Goal: Navigation & Orientation: Find specific page/section

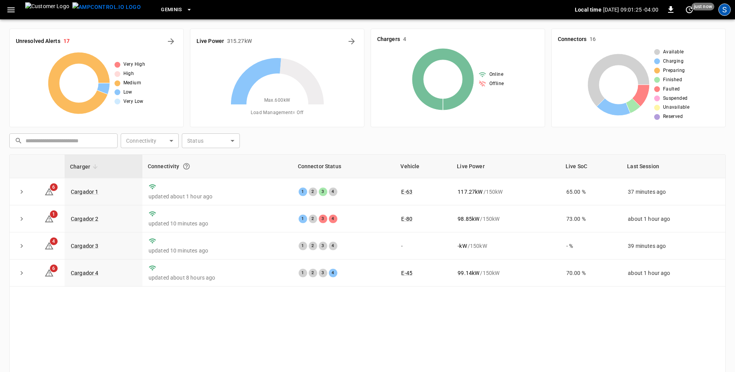
click at [723, 9] on div "S" at bounding box center [724, 9] width 12 height 12
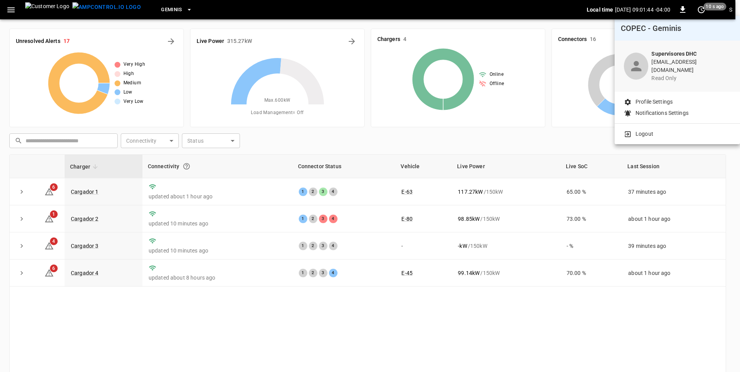
click at [12, 11] on div at bounding box center [370, 186] width 740 height 372
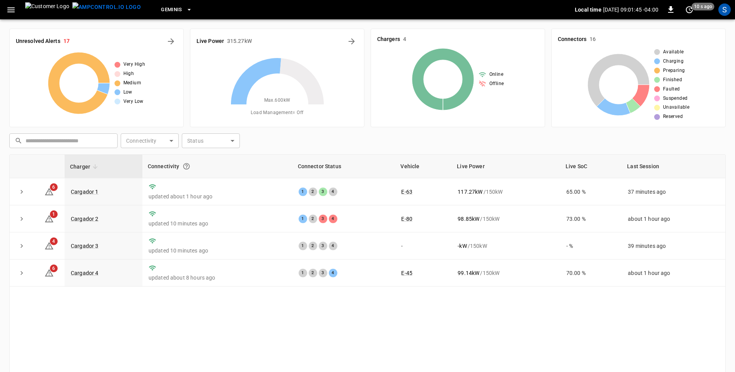
click at [12, 11] on icon "button" at bounding box center [11, 10] width 10 height 10
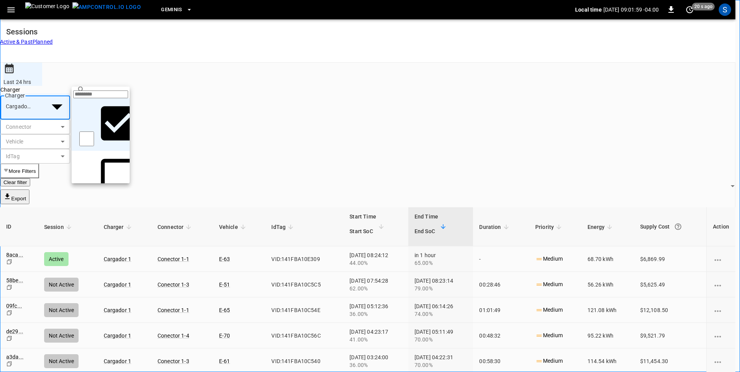
click at [123, 74] on div at bounding box center [370, 186] width 740 height 372
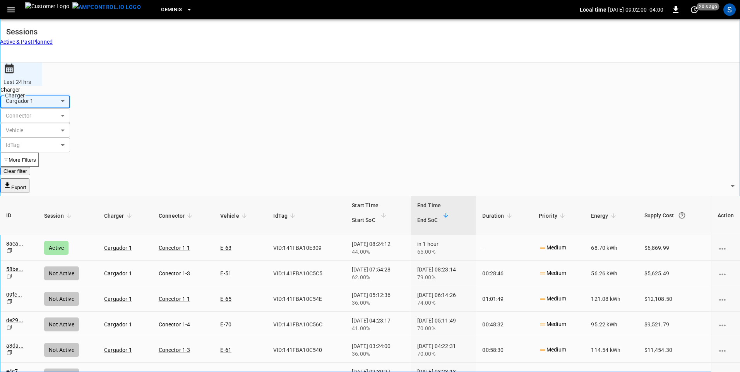
click at [121, 78] on body "**********" at bounding box center [370, 265] width 740 height 531
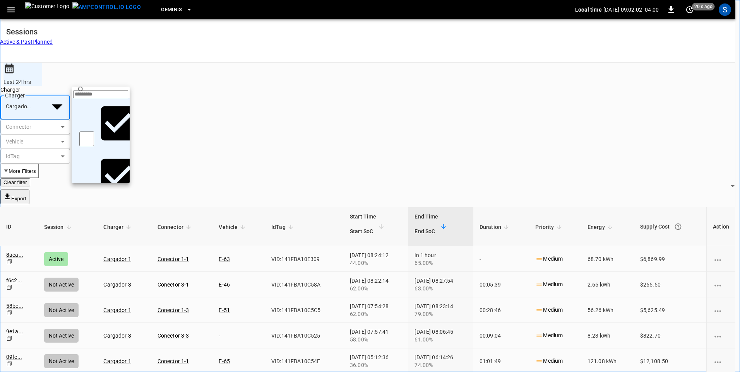
type input "**********"
click at [472, 74] on div at bounding box center [370, 186] width 740 height 372
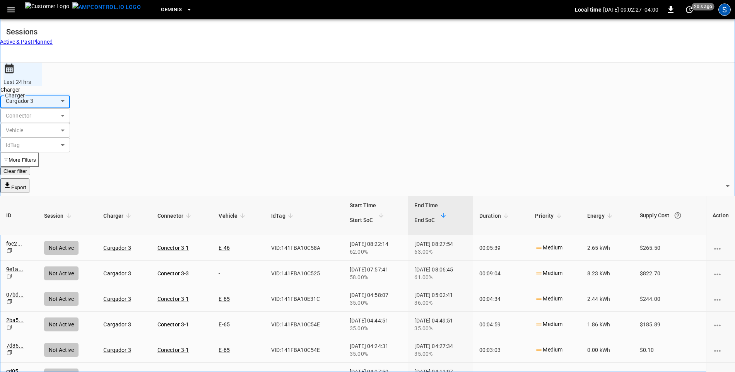
click at [727, 8] on div "S" at bounding box center [724, 9] width 12 height 12
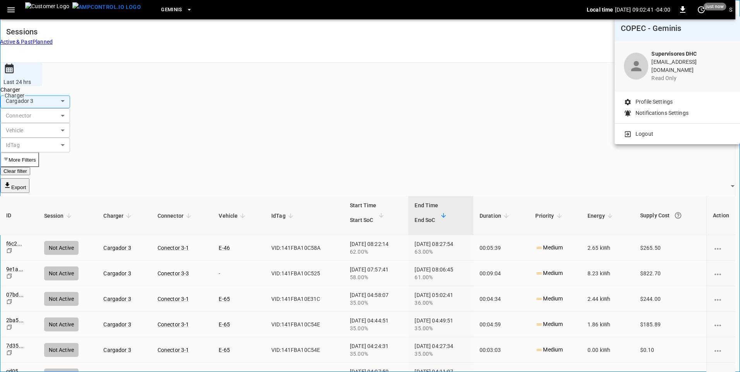
click at [653, 99] on p "Profile Settings" at bounding box center [653, 102] width 37 height 8
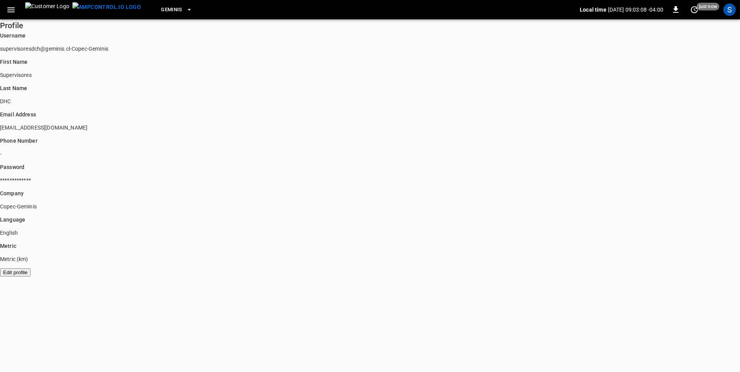
click at [7, 8] on icon "button" at bounding box center [11, 10] width 10 height 10
click at [31, 359] on div "Fleet" at bounding box center [42, 363] width 67 height 8
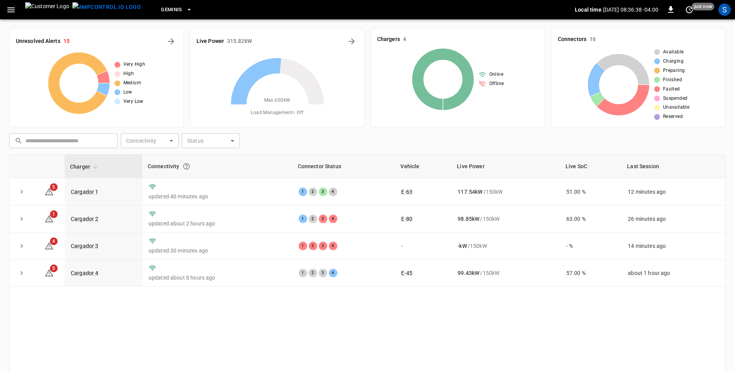
click at [401, 301] on div "Charger Connectivity Connector Status Vehicle Live Power Live SoC Last Session …" at bounding box center [367, 284] width 717 height 260
click at [400, 295] on div "Charger Connectivity Connector Status Vehicle Live Power Live SoC Last Session …" at bounding box center [367, 284] width 717 height 260
click at [336, 327] on div "Charger Connectivity Connector Status Vehicle Live Power Live SoC Last Session …" at bounding box center [367, 284] width 717 height 260
click at [417, 347] on div "Charger Connectivity Connector Status Vehicle Live Power Live SoC Last Session …" at bounding box center [367, 284] width 717 height 260
click at [725, 13] on div "S" at bounding box center [724, 9] width 12 height 12
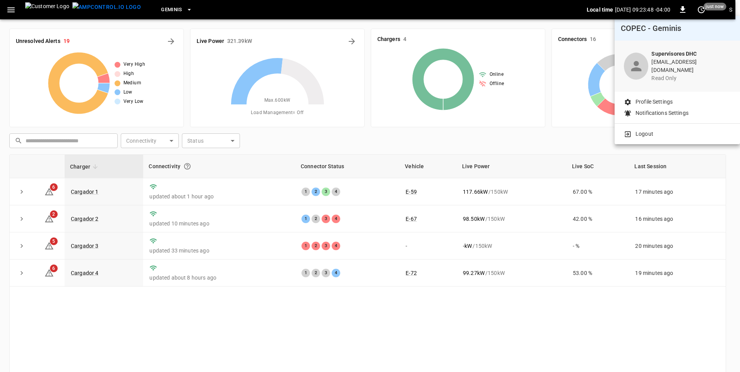
click at [404, 322] on div at bounding box center [370, 186] width 740 height 372
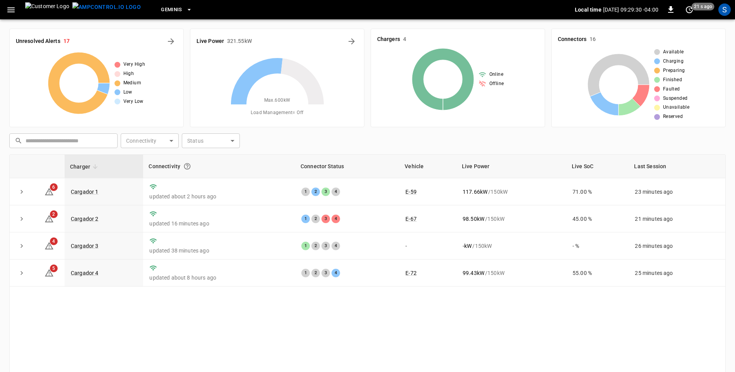
click at [411, 303] on div "Charger Connectivity Connector Status Vehicle Live Power Live SoC Last Session …" at bounding box center [367, 284] width 717 height 260
click at [318, 298] on div "Charger Connectivity Connector Status Vehicle Live Power Live SoC Last Session …" at bounding box center [367, 284] width 717 height 260
